Goal: Browse casually: Explore the website without a specific task or goal

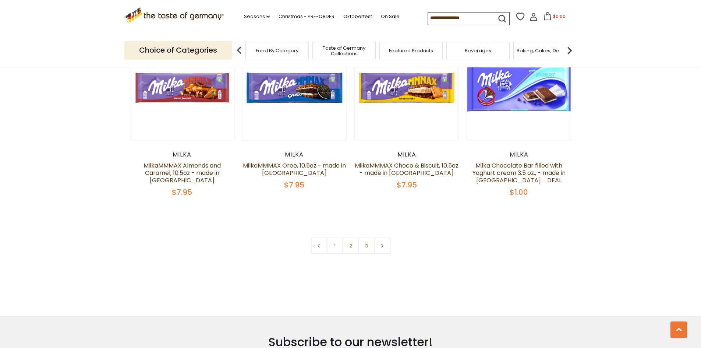
scroll to position [1583, 0]
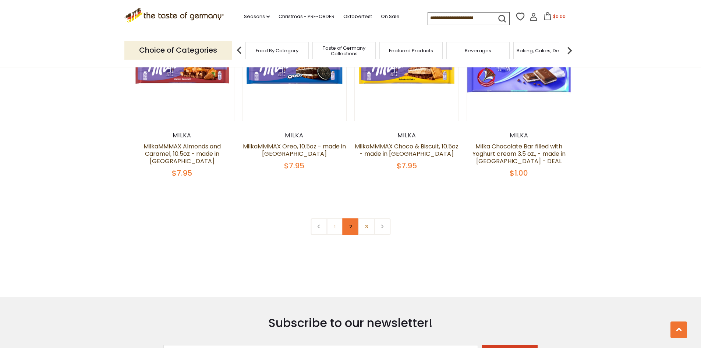
click at [352, 221] on link "2" at bounding box center [350, 226] width 17 height 17
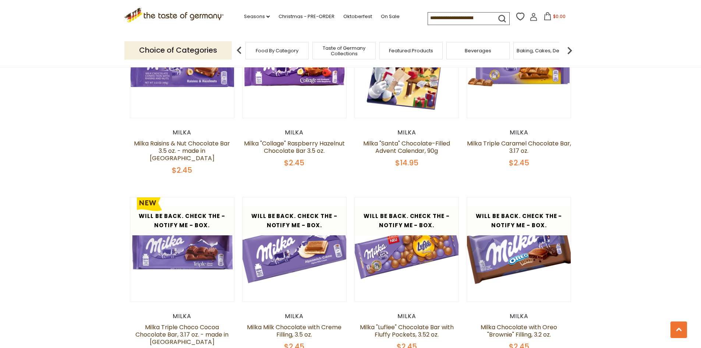
scroll to position [685, 0]
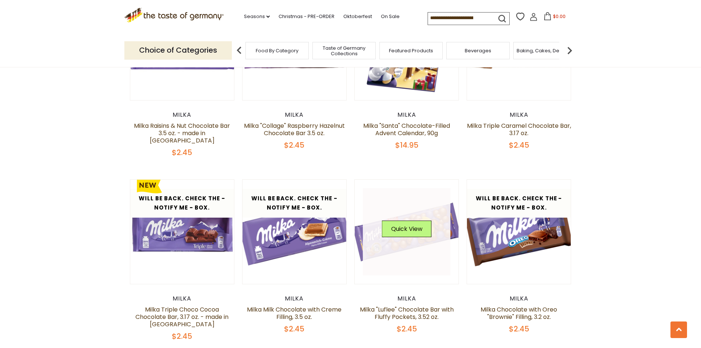
click at [429, 231] on div "Quick View" at bounding box center [407, 232] width 50 height 22
click at [416, 223] on button "Quick View" at bounding box center [407, 229] width 50 height 17
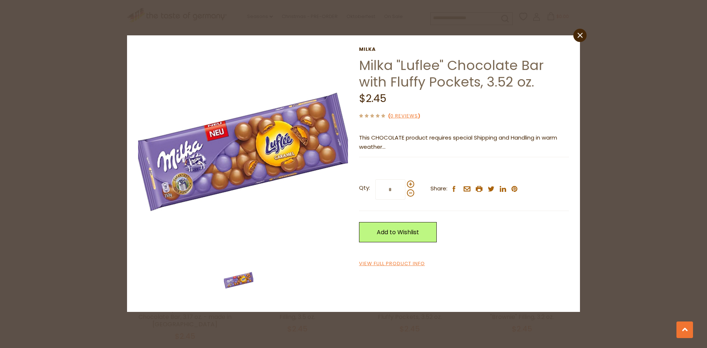
click at [615, 98] on div "close [PERSON_NAME] "Luflee" Chocolate Bar with Fluffy Pockets, 3.52 oz. $2.45 …" at bounding box center [353, 174] width 707 height 348
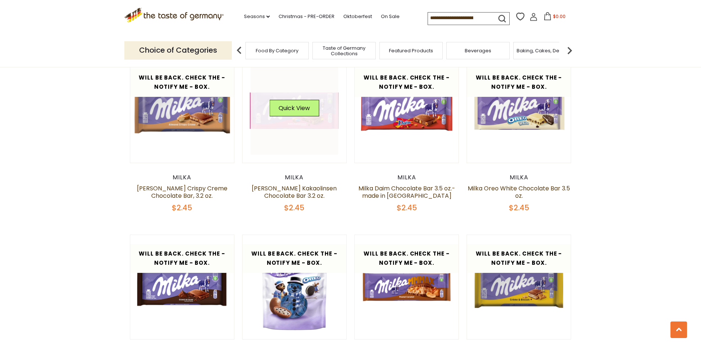
scroll to position [1164, 0]
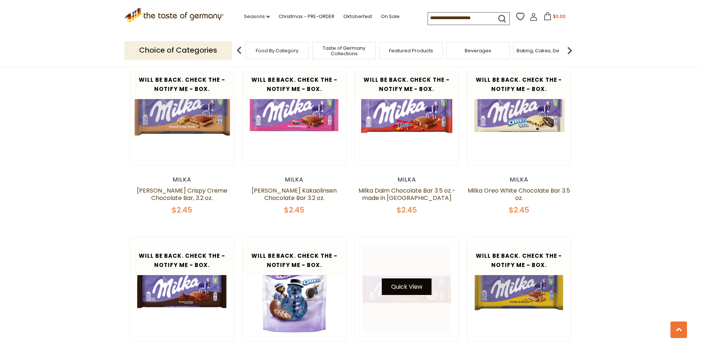
click at [393, 279] on button "Quick View" at bounding box center [407, 286] width 50 height 17
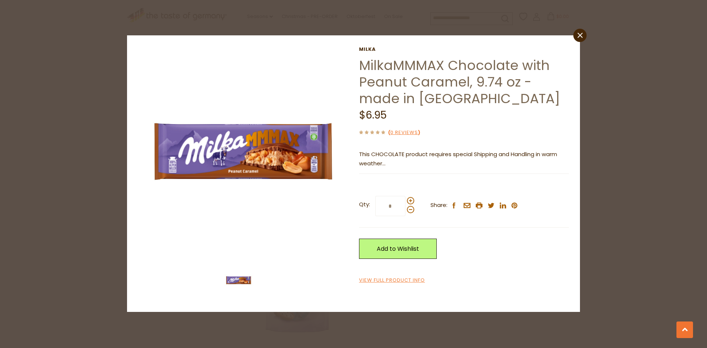
click at [624, 149] on div "close Milka MilkaMMMAX Chocolate with Peanut Caramel, 9.74 oz - made in [GEOGRA…" at bounding box center [353, 174] width 707 height 348
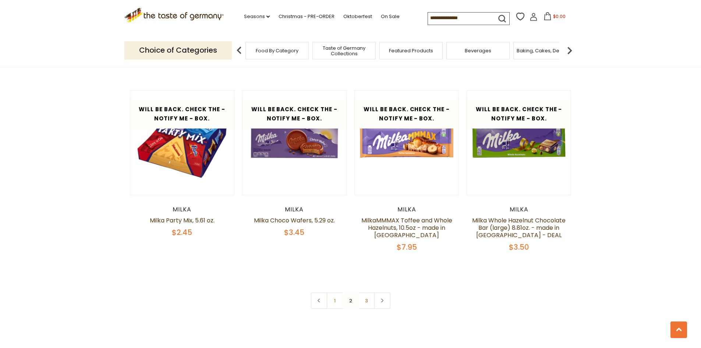
scroll to position [1495, 0]
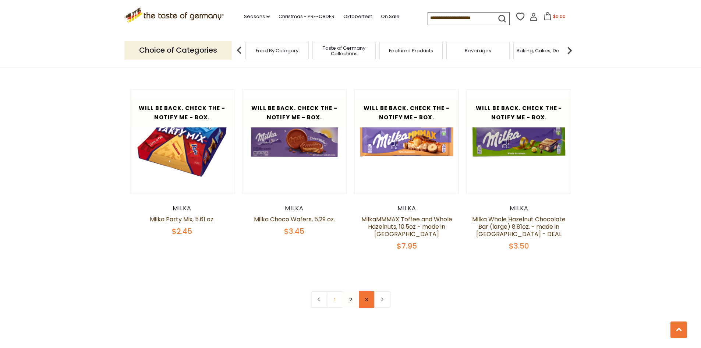
click at [365, 292] on link "3" at bounding box center [366, 299] width 17 height 17
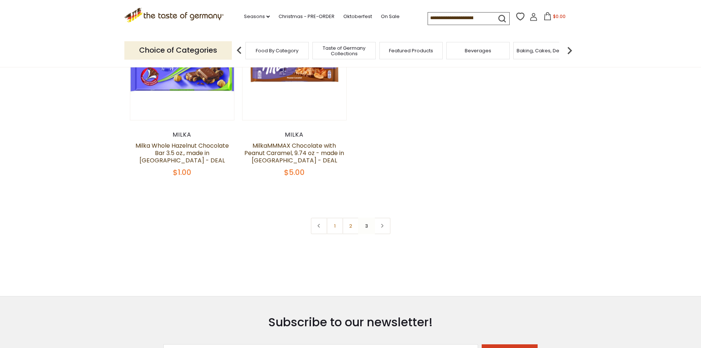
scroll to position [96, 0]
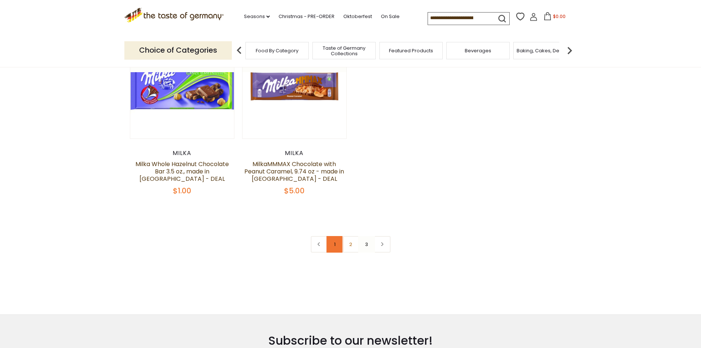
click at [335, 242] on link "1" at bounding box center [335, 244] width 17 height 17
